Goal: Task Accomplishment & Management: Manage account settings

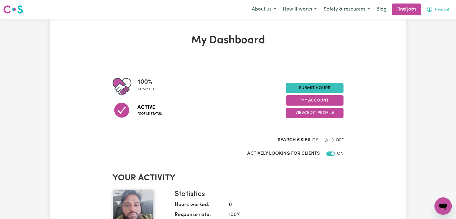
click at [445, 8] on span "Hemant" at bounding box center [442, 10] width 14 height 6
click at [422, 39] on link "Logout" at bounding box center [431, 41] width 43 height 10
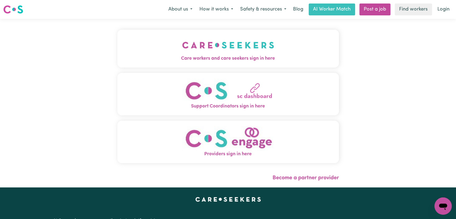
click at [259, 52] on img "Care workers and care seekers sign in here" at bounding box center [228, 45] width 92 height 20
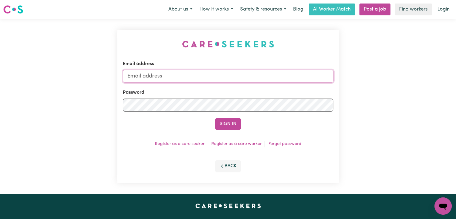
type input "onboardingcs@careseekers.com.au"
click at [234, 123] on button "Sign In" at bounding box center [228, 124] width 26 height 12
